Goal: Information Seeking & Learning: Find specific fact

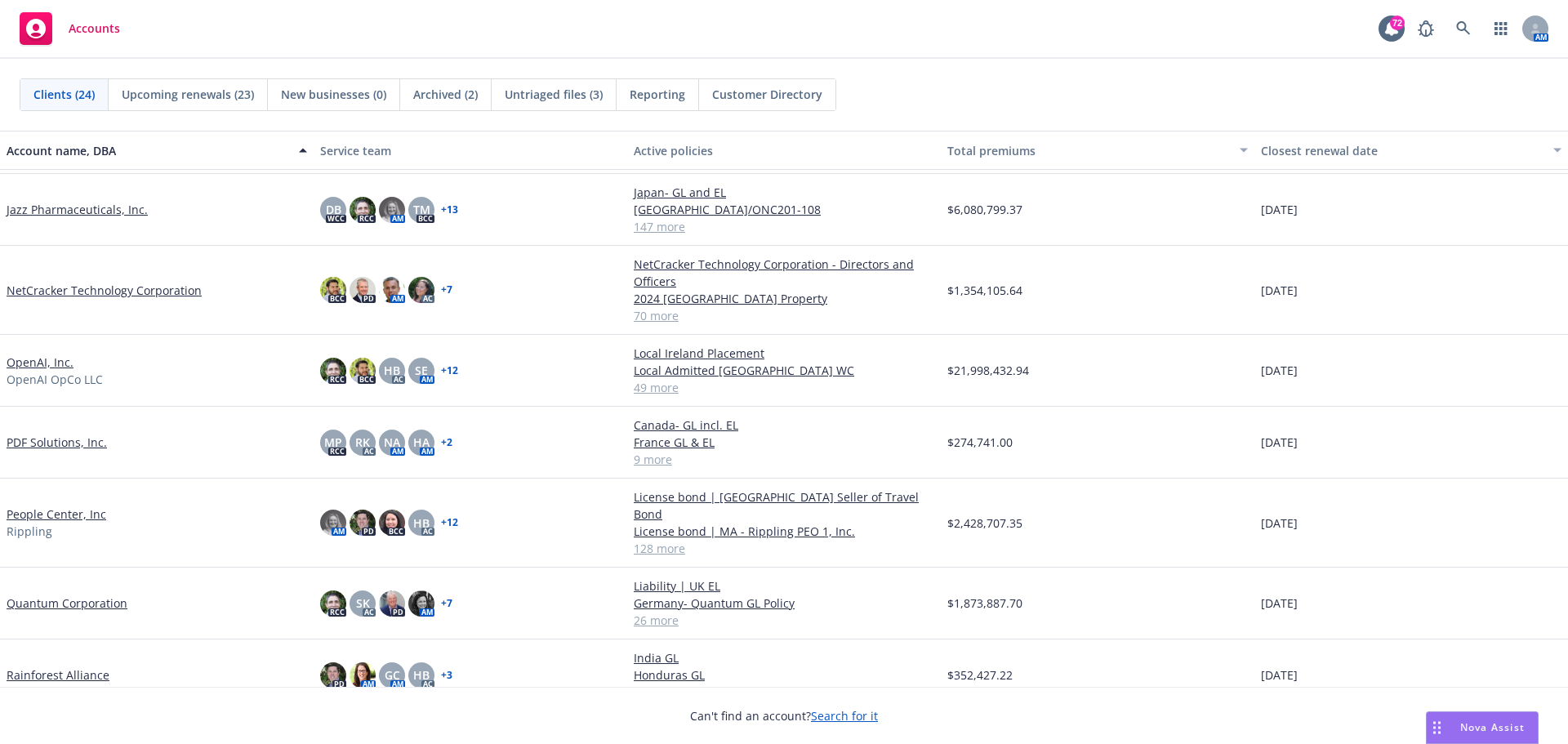
scroll to position [397, 0]
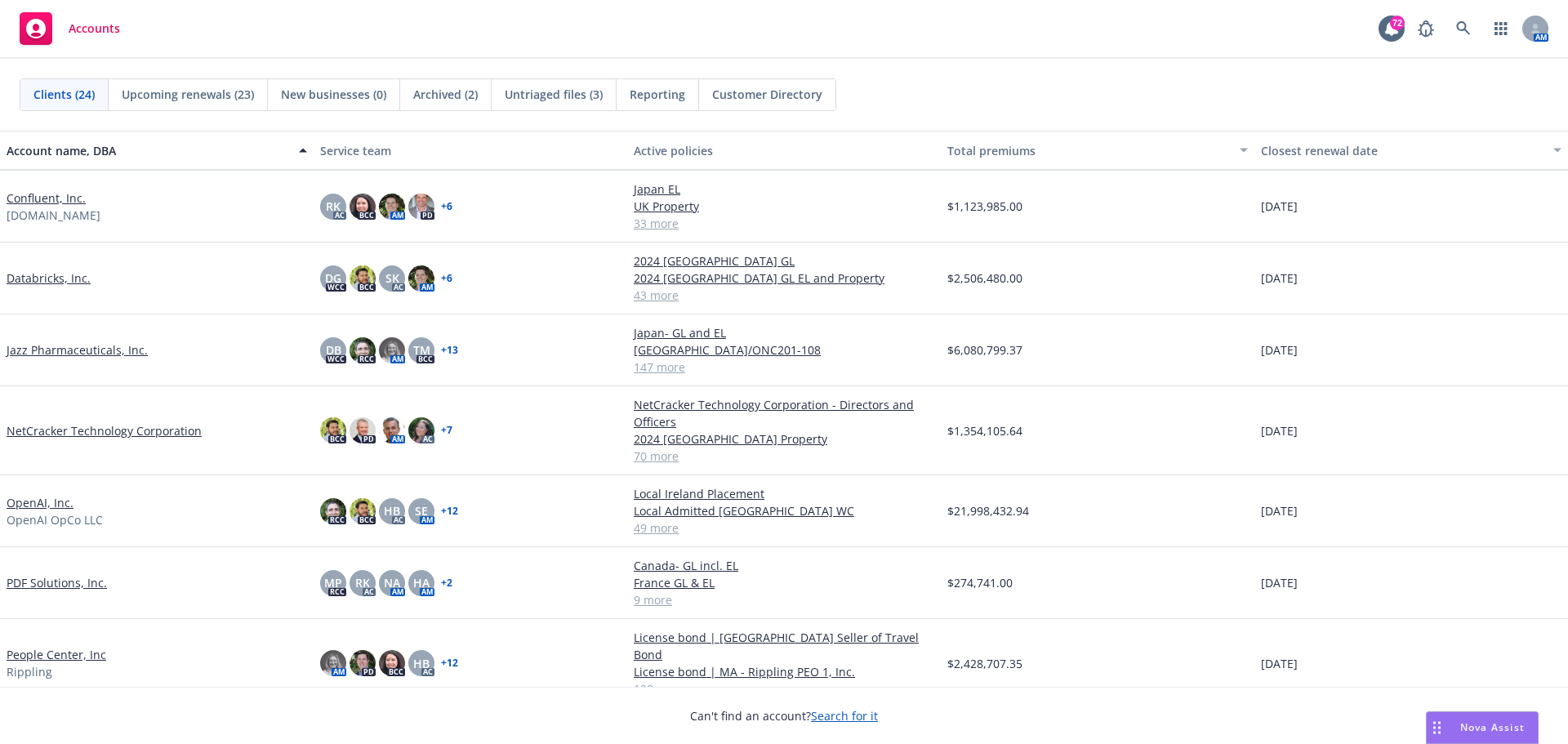
click at [41, 283] on link "Databricks, Inc." at bounding box center [49, 278] width 84 height 17
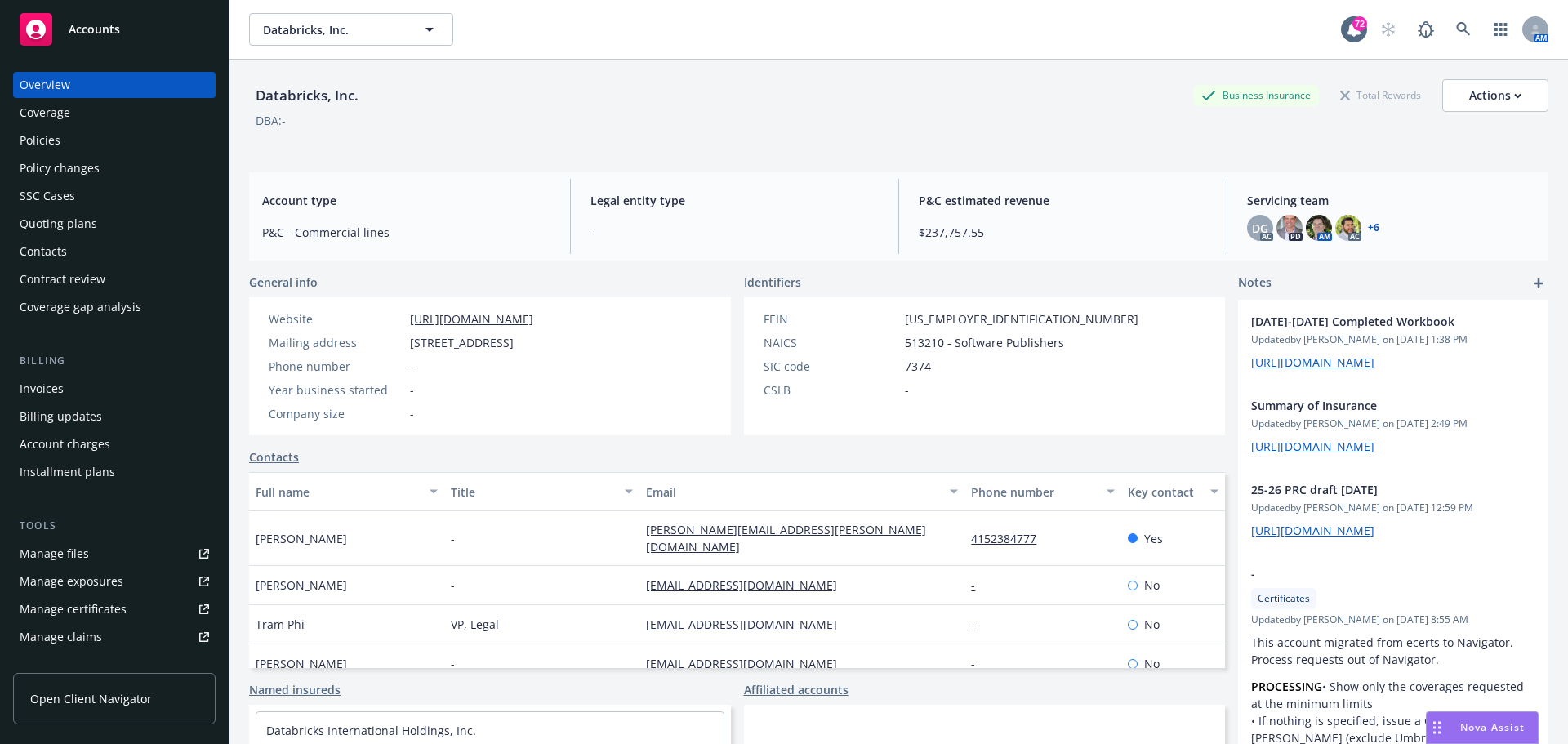
click at [47, 139] on div "Policies" at bounding box center [40, 140] width 41 height 26
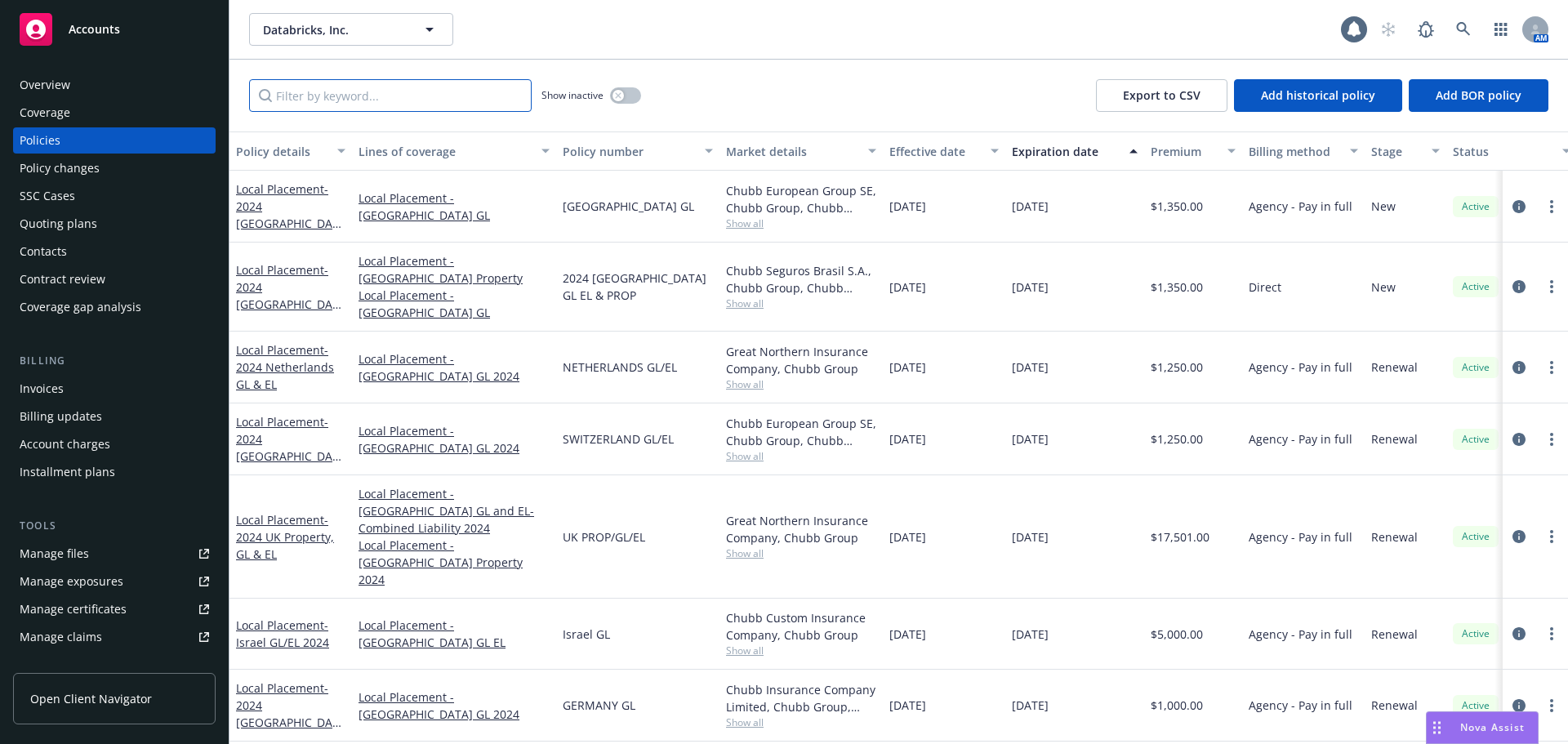
click at [325, 99] on input "Filter by keyword..." at bounding box center [391, 95] width 283 height 33
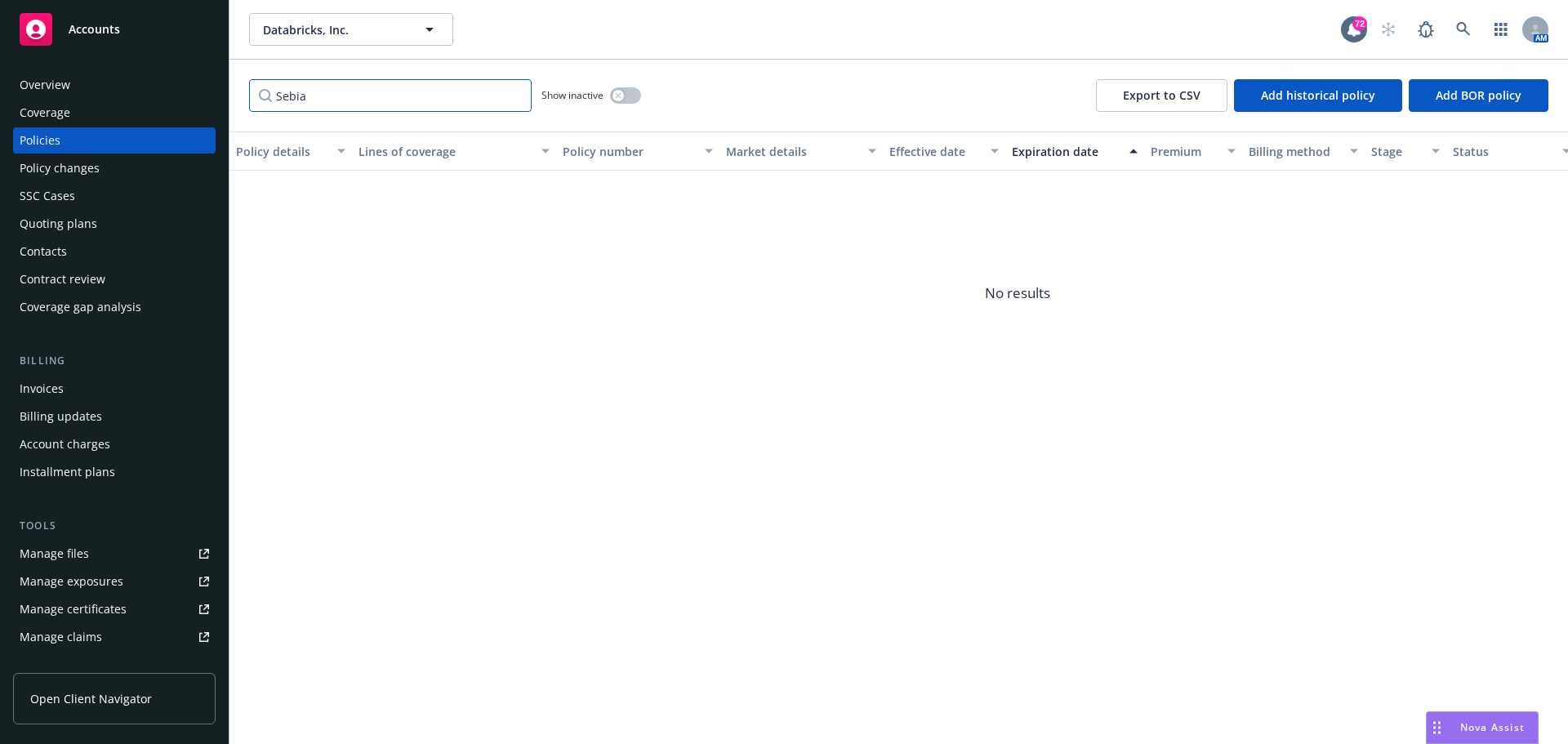
click at [292, 90] on input "Sebia" at bounding box center [391, 95] width 283 height 33
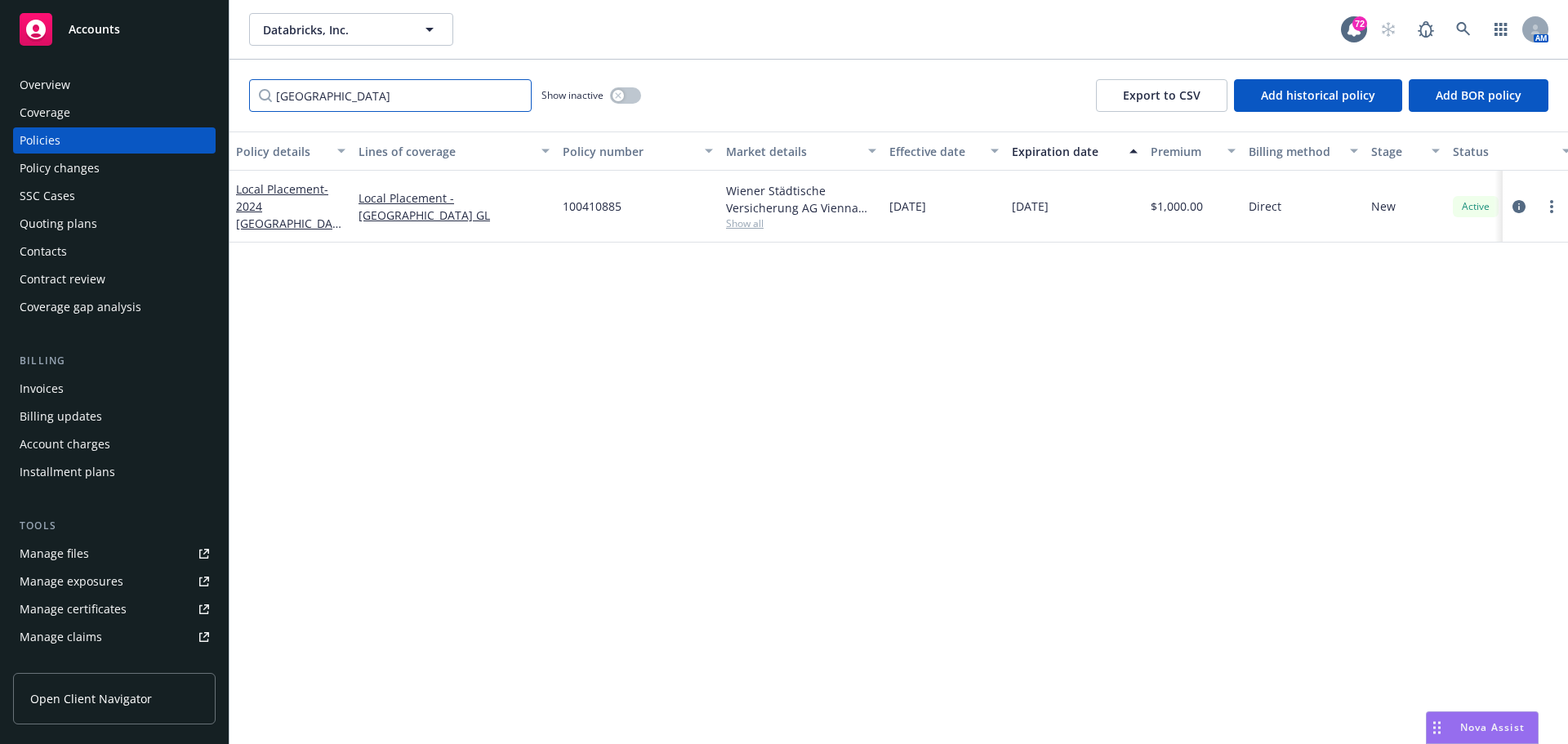
type input "[GEOGRAPHIC_DATA]"
click at [293, 210] on span "- 2024 [GEOGRAPHIC_DATA] GL" at bounding box center [288, 215] width 105 height 67
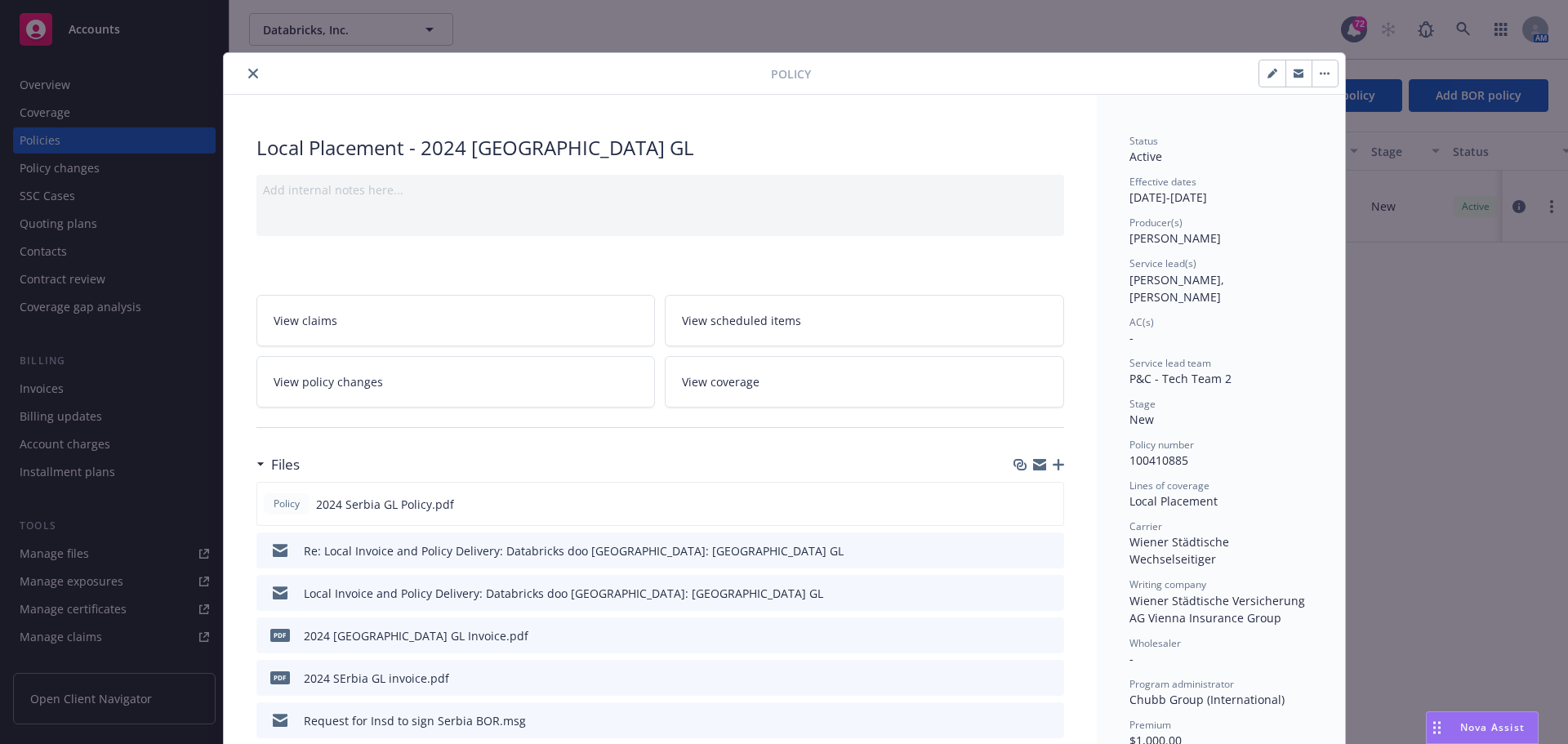
click at [243, 71] on button "close" at bounding box center [252, 73] width 19 height 19
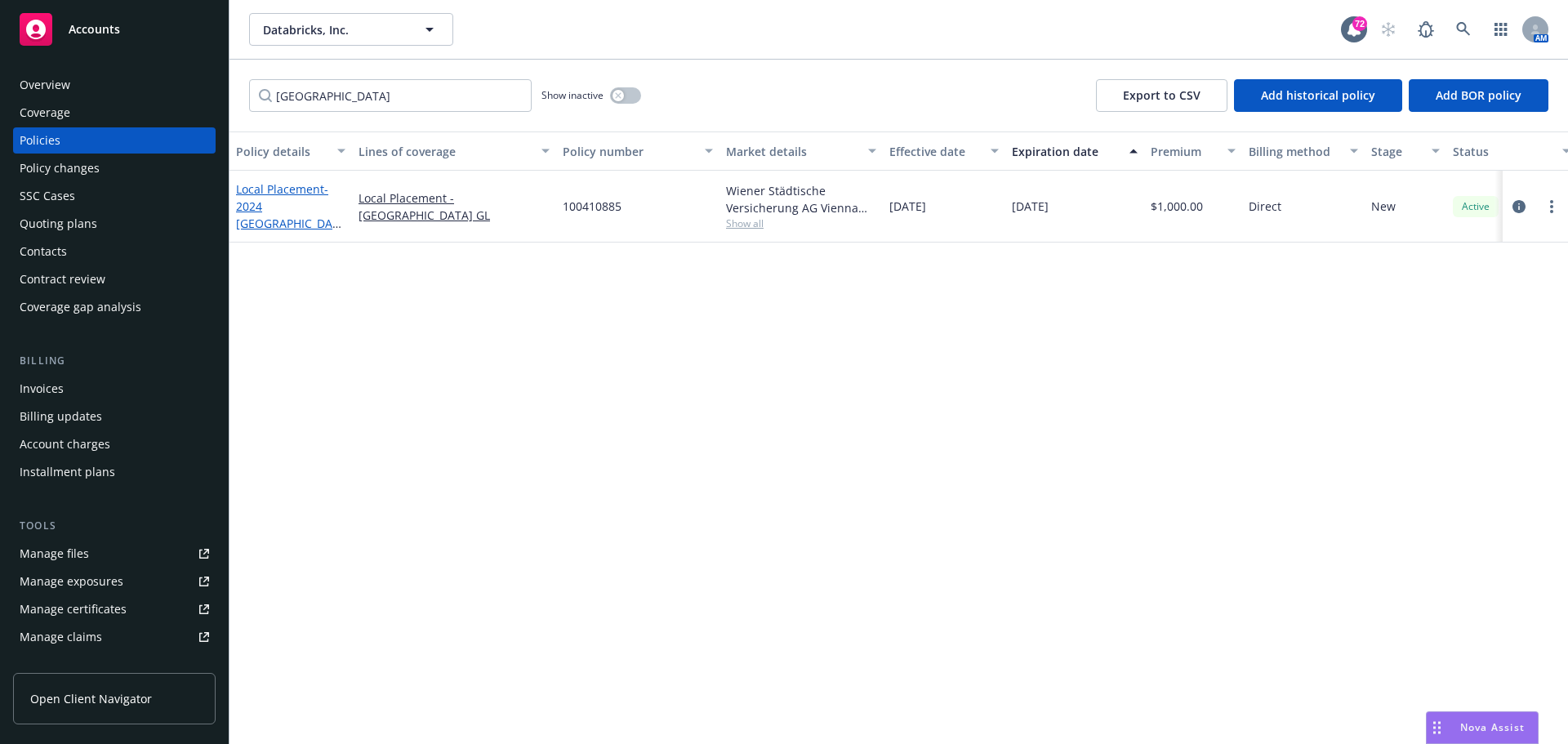
click at [296, 210] on span "- 2024 [GEOGRAPHIC_DATA] GL" at bounding box center [288, 215] width 105 height 67
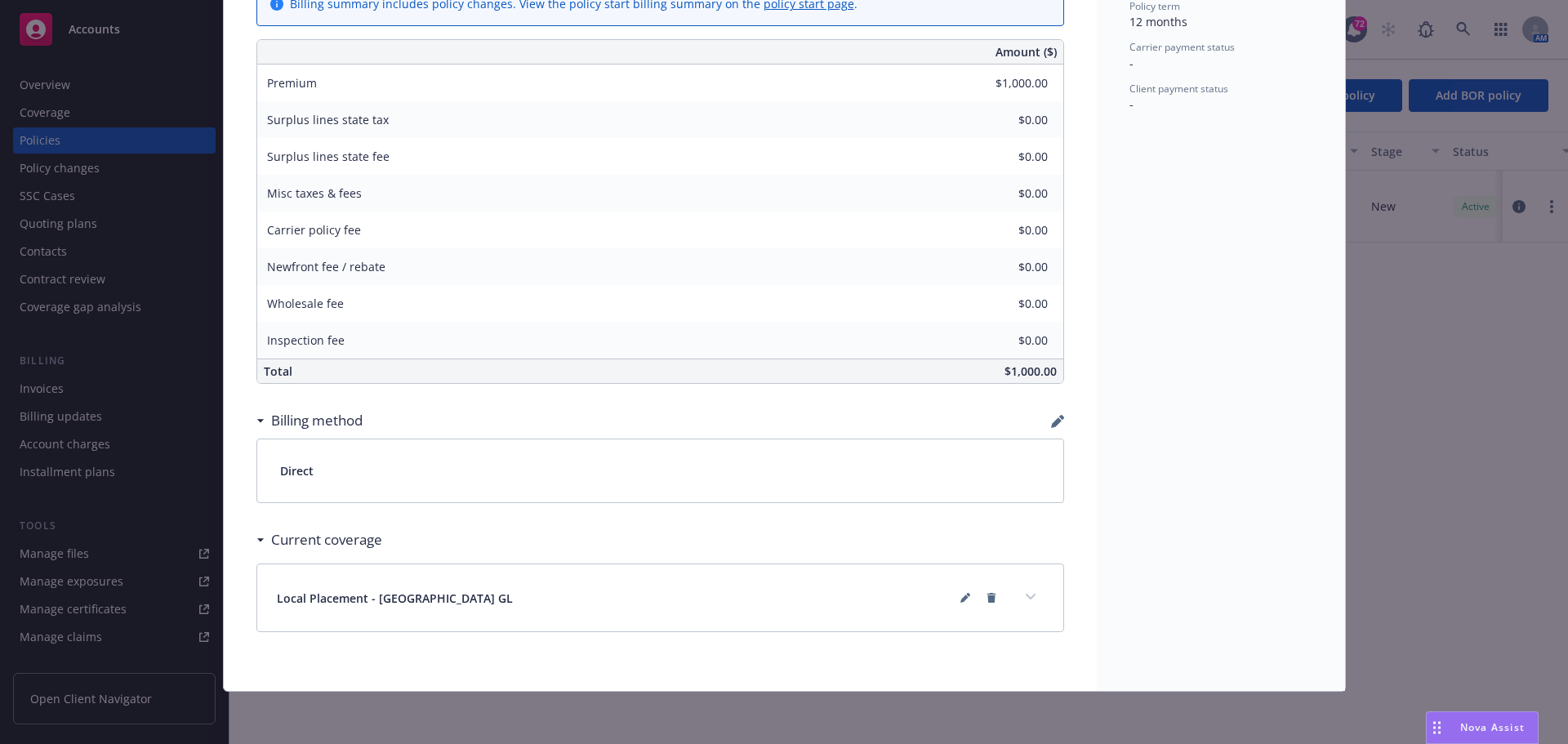
scroll to position [678, 0]
